Goal: Task Accomplishment & Management: Use online tool/utility

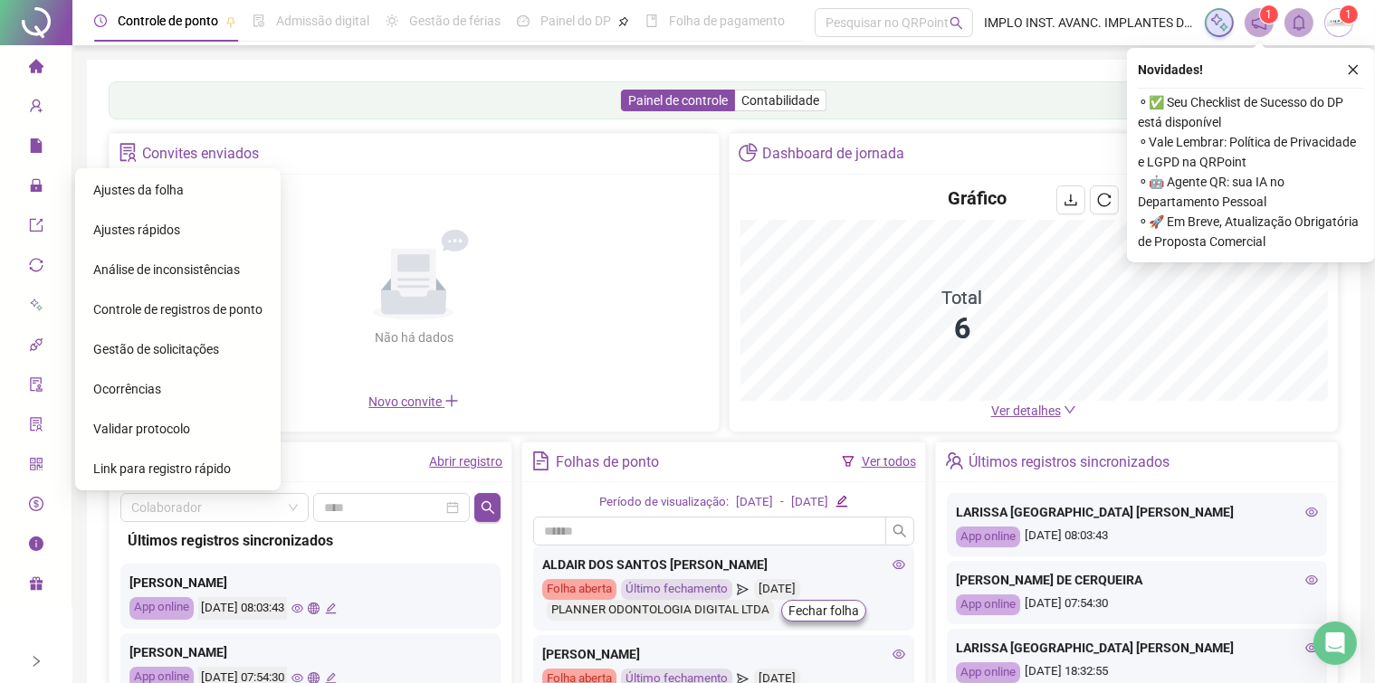
click at [161, 196] on span "Ajustes da folha" at bounding box center [138, 190] width 91 height 14
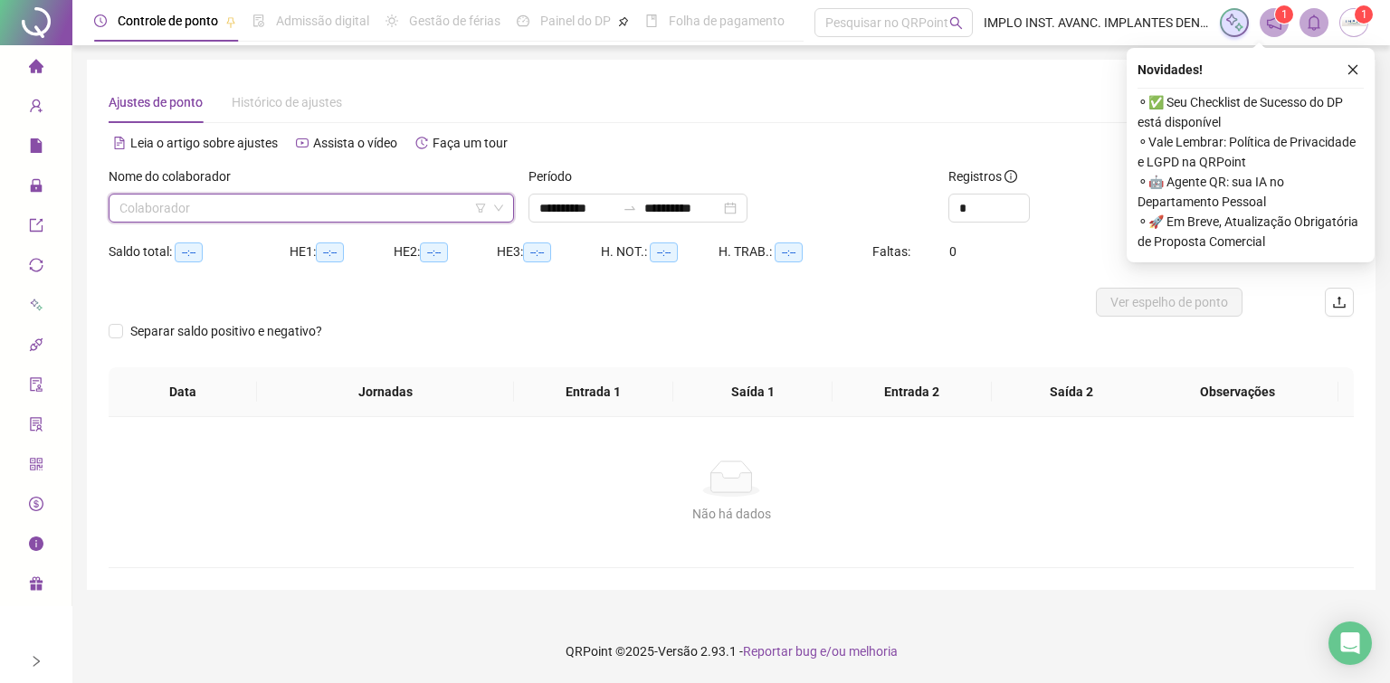
click at [335, 209] on input "search" at bounding box center [303, 208] width 368 height 27
click at [505, 208] on div "Colaborador" at bounding box center [312, 208] width 406 height 29
click at [501, 209] on icon "down" at bounding box center [498, 208] width 11 height 11
click at [296, 205] on input "search" at bounding box center [303, 208] width 368 height 27
click at [208, 197] on input "search" at bounding box center [303, 208] width 368 height 27
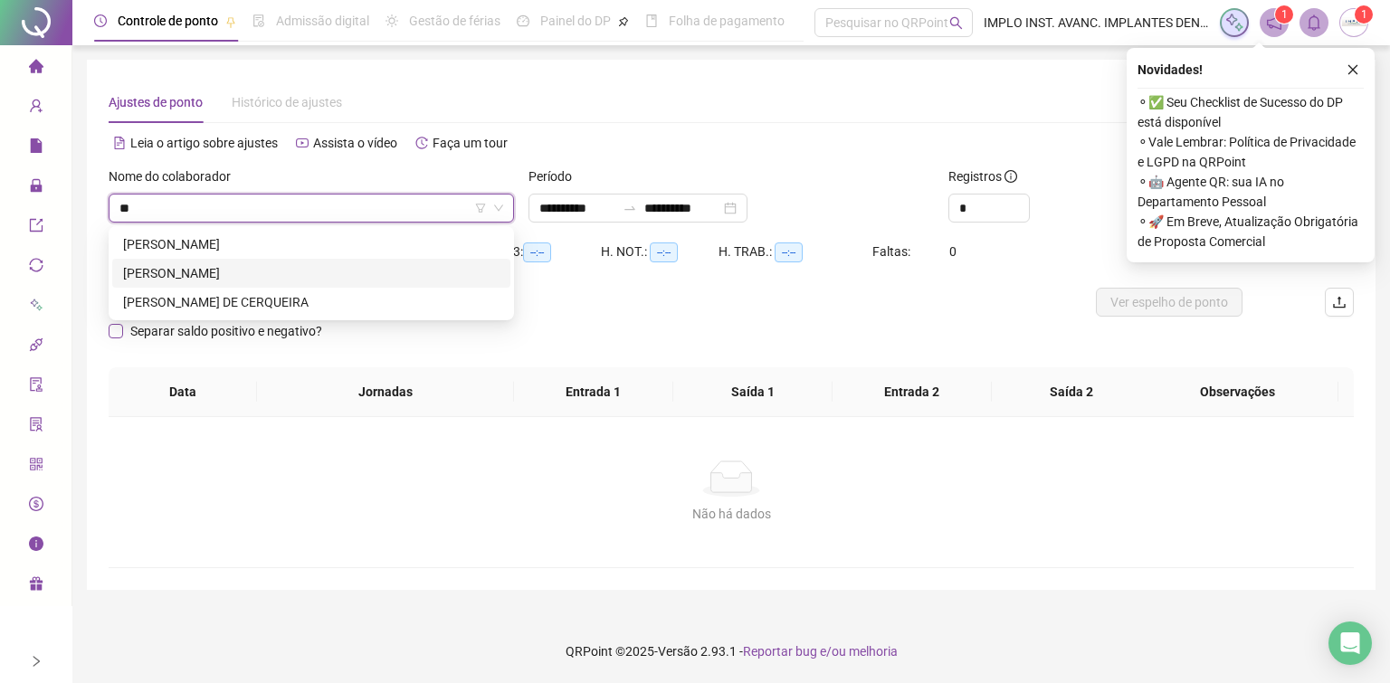
type input "**"
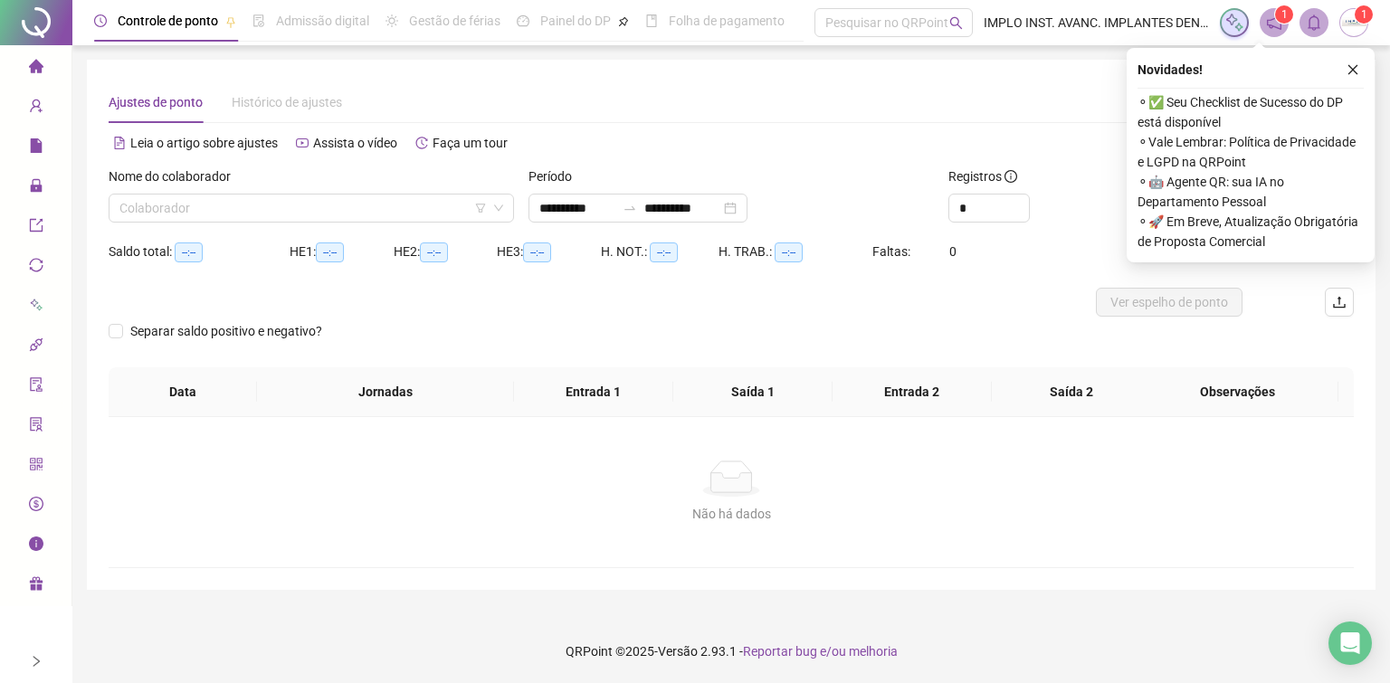
drag, startPoint x: 240, startPoint y: 339, endPoint x: 244, endPoint y: 24, distance: 314.1
click at [240, 19] on div "Controle de ponto Admissão digital Gestão de férias Painel do DP Folha de pagam…" at bounding box center [439, 21] width 691 height 42
drag, startPoint x: 231, startPoint y: 85, endPoint x: 215, endPoint y: 210, distance: 126.0
click at [215, 210] on input "search" at bounding box center [303, 208] width 368 height 27
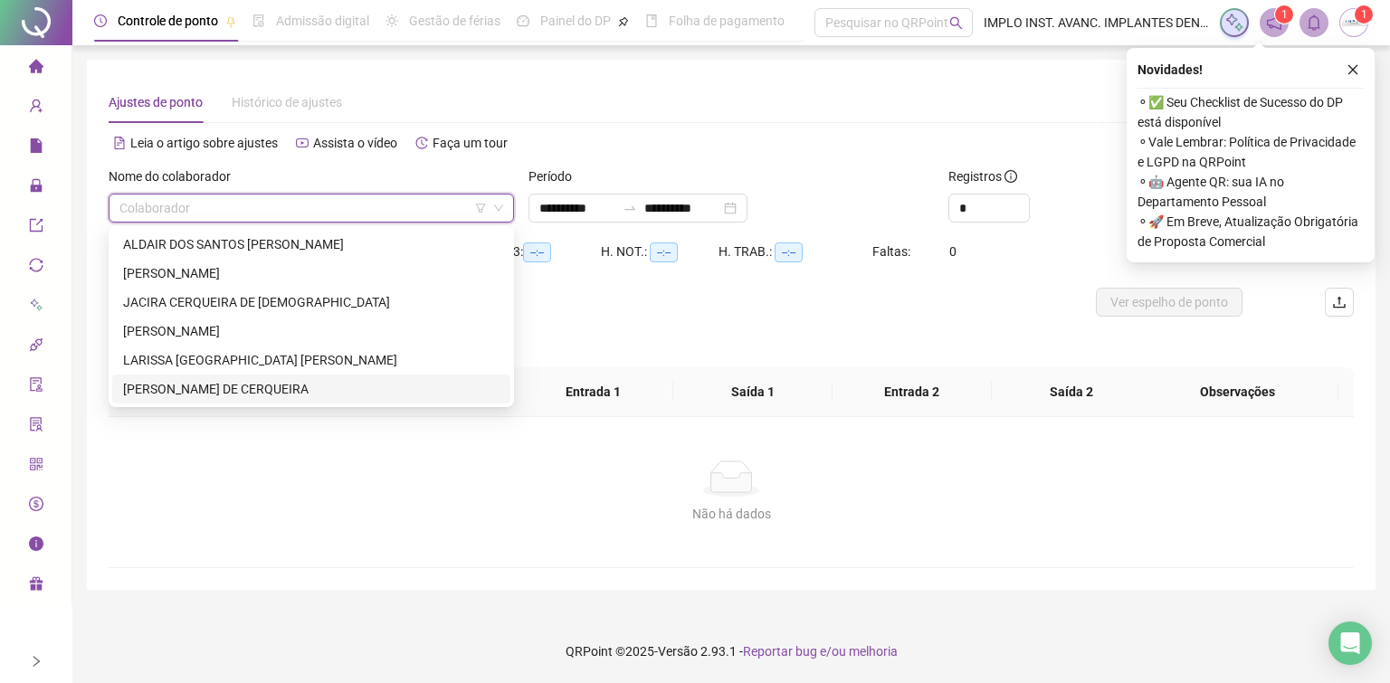
click at [196, 391] on div "[PERSON_NAME] DE CERQUEIRA" at bounding box center [311, 389] width 377 height 20
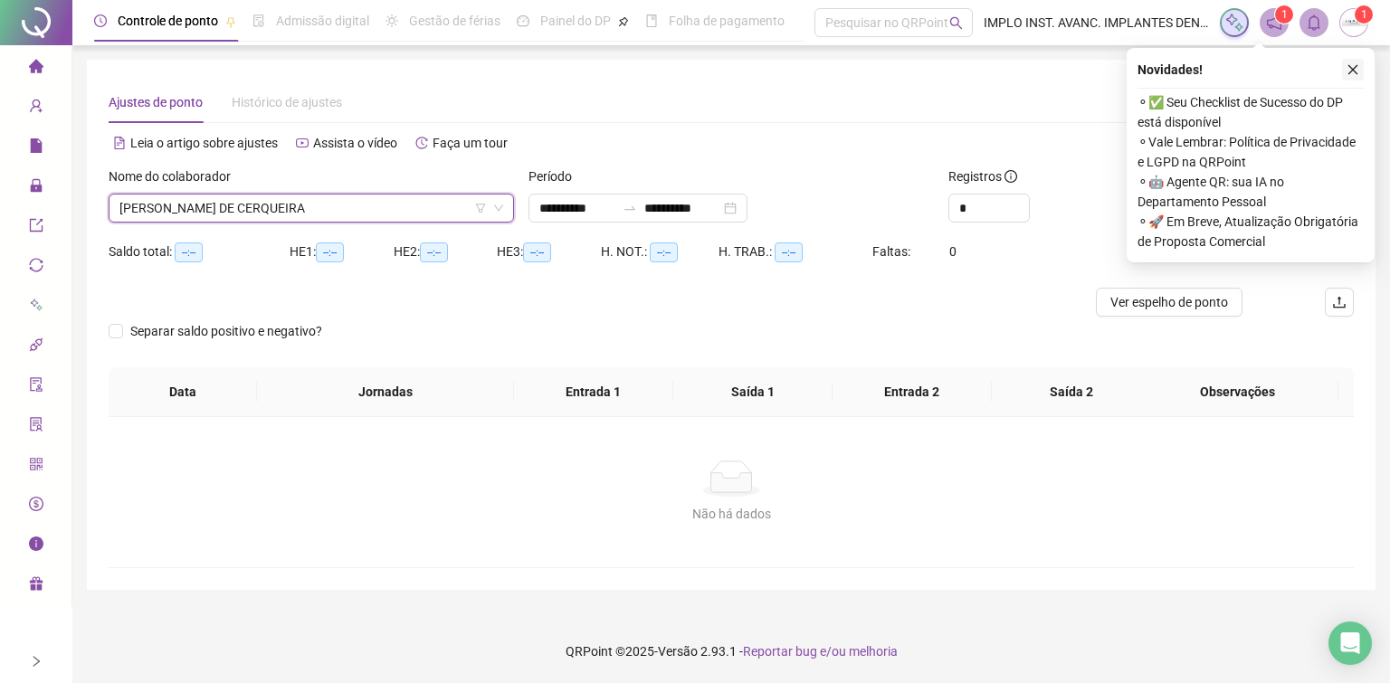
click at [1347, 65] on icon "close" at bounding box center [1353, 69] width 13 height 13
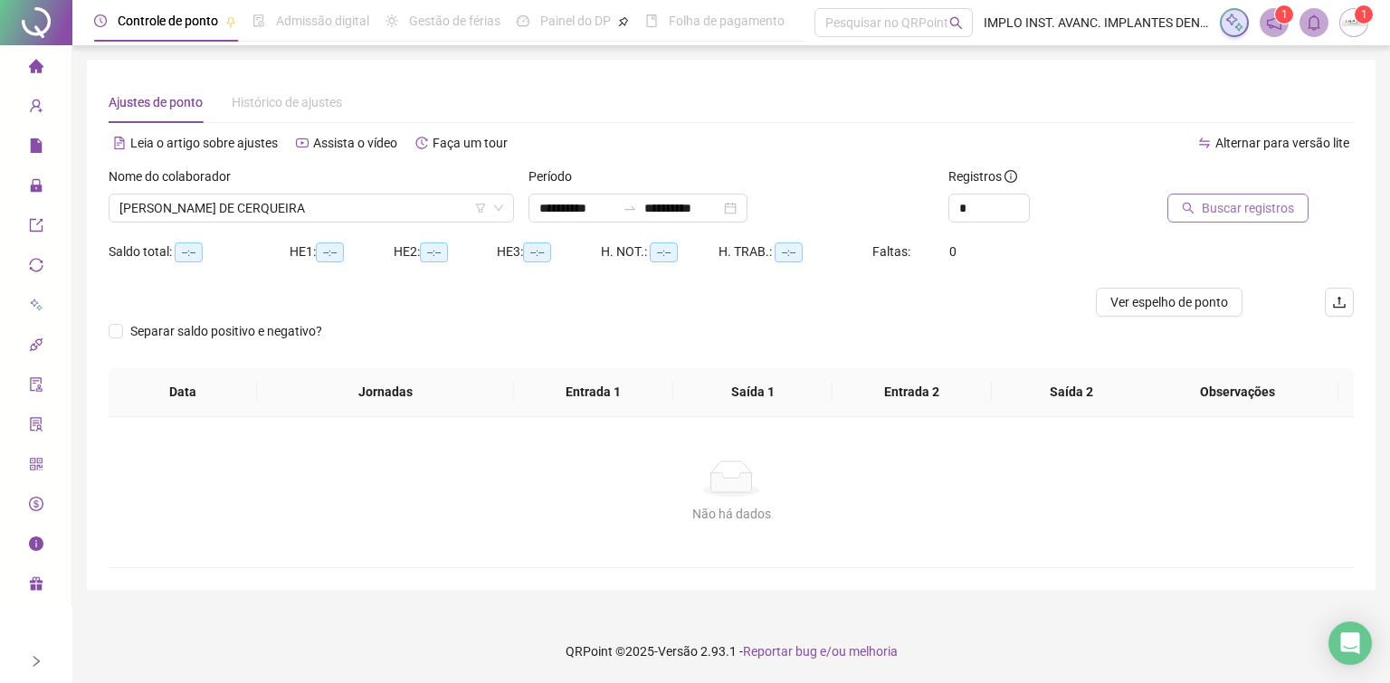
click at [1212, 205] on span "Buscar registros" at bounding box center [1248, 208] width 92 height 20
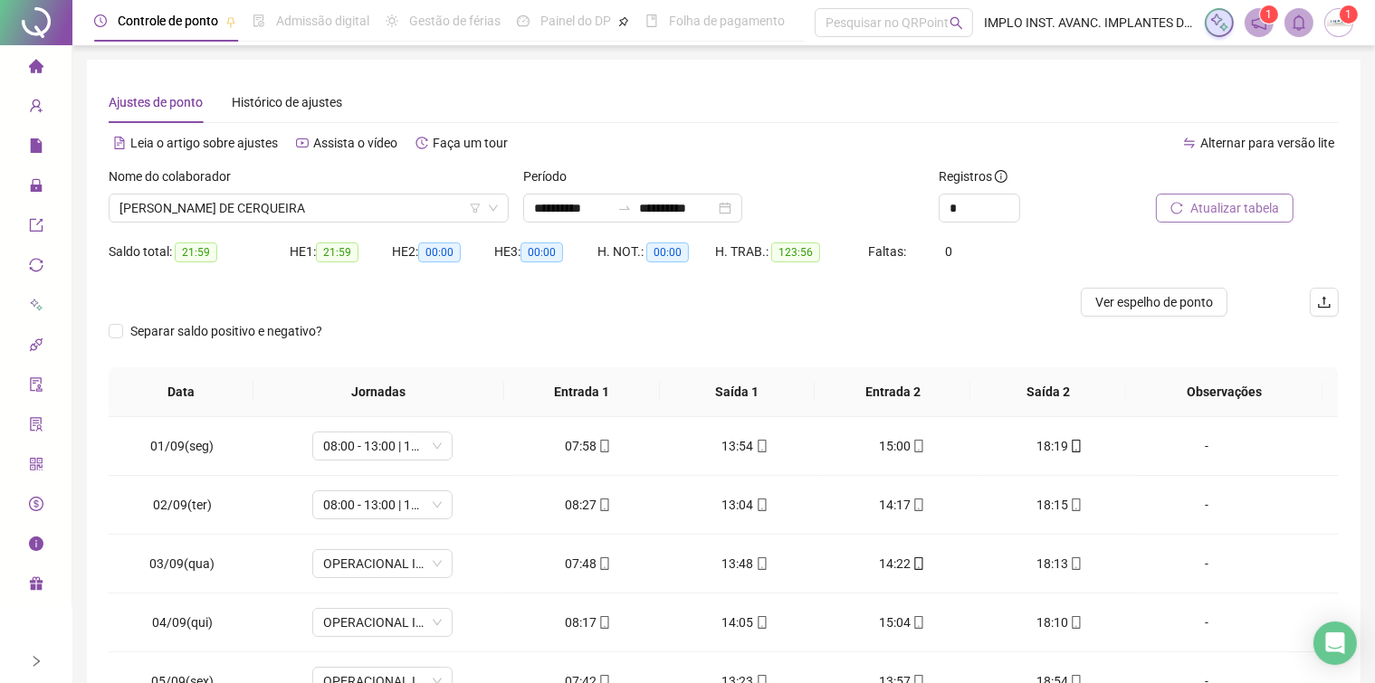
click at [447, 337] on div "Separar saldo positivo e negativo?" at bounding box center [724, 342] width 1230 height 51
